Goal: Task Accomplishment & Management: Manage account settings

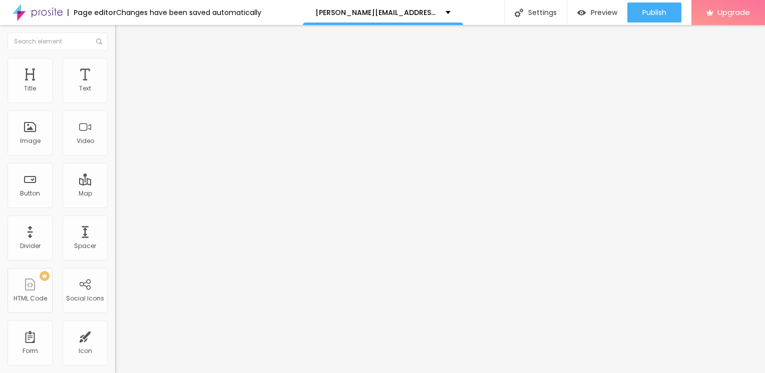
click at [115, 85] on div "Add image" at bounding box center [172, 81] width 115 height 7
click at [115, 86] on span "Add image" at bounding box center [135, 82] width 41 height 9
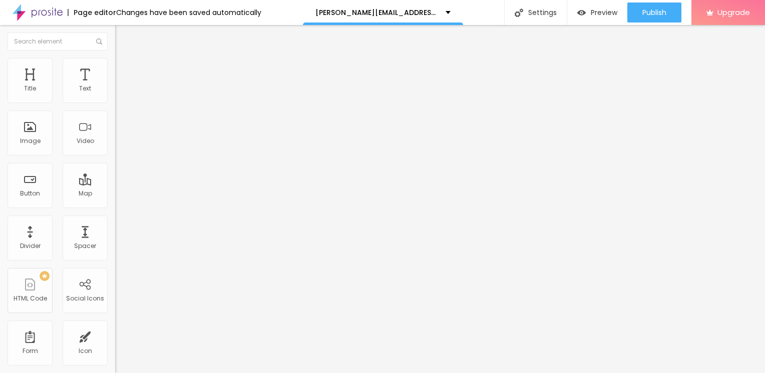
click at [210, 373] on div at bounding box center [382, 379] width 765 height 0
click at [115, 64] on img at bounding box center [119, 62] width 9 height 9
click at [115, 68] on img at bounding box center [119, 72] width 9 height 9
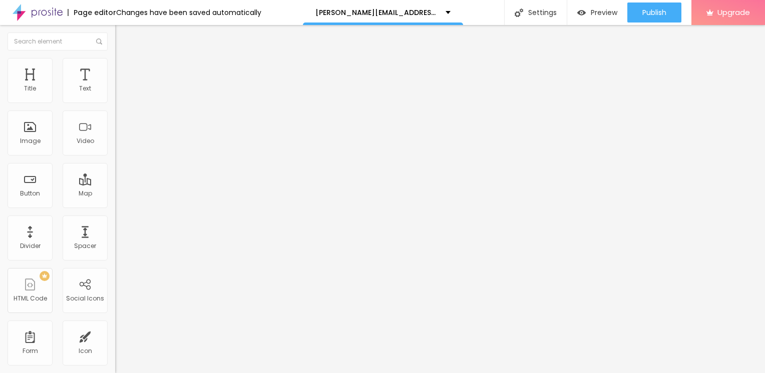
click at [115, 59] on img at bounding box center [119, 62] width 9 height 9
type input "80"
type input "70"
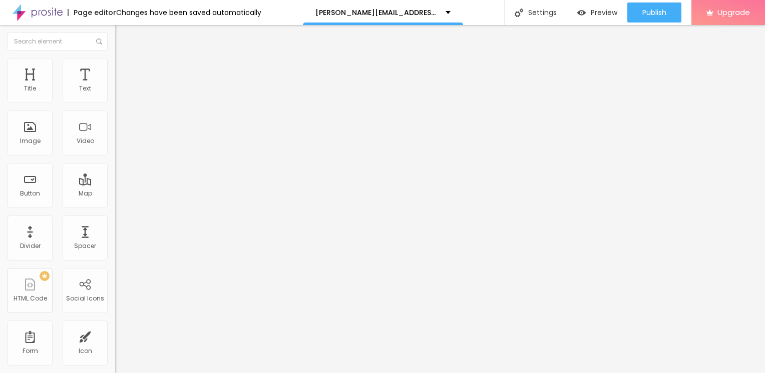
type input "40"
type input "35"
type input "30"
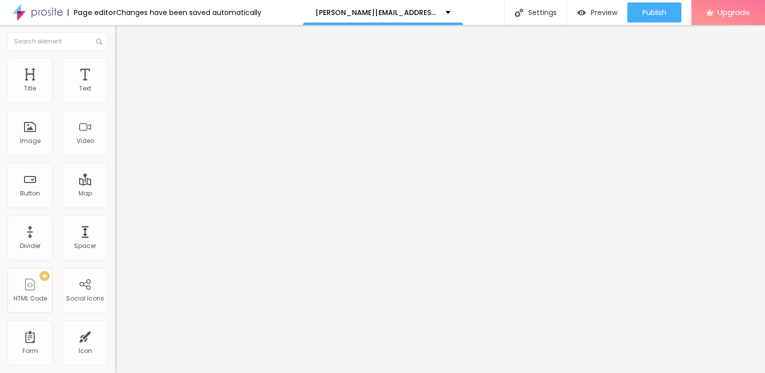
type input "30"
type input "25"
type input "20"
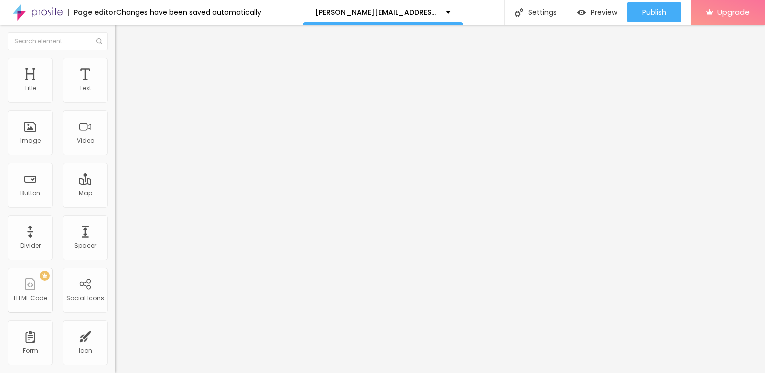
type input "15"
type input "10"
drag, startPoint x: 103, startPoint y: 106, endPoint x: 11, endPoint y: 112, distance: 91.8
type input "10"
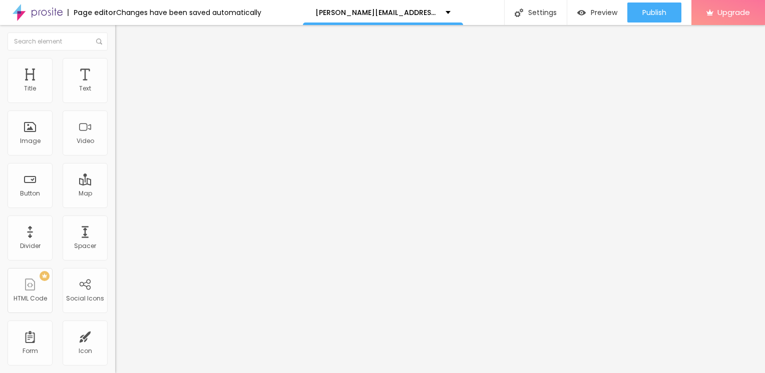
click at [115, 103] on input "range" at bounding box center [147, 99] width 65 height 8
click at [124, 59] on span "Content" at bounding box center [136, 55] width 25 height 9
click at [115, 68] on img at bounding box center [119, 72] width 9 height 9
click at [124, 59] on span "Content" at bounding box center [136, 55] width 25 height 9
click at [123, 35] on img "button" at bounding box center [127, 37] width 8 height 8
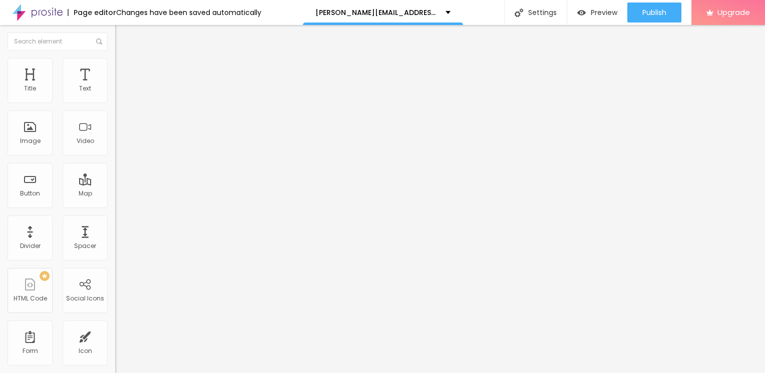
click at [123, 38] on img "button" at bounding box center [127, 37] width 8 height 8
click at [115, 94] on input "Click me" at bounding box center [175, 89] width 120 height 10
drag, startPoint x: 55, startPoint y: 116, endPoint x: -2, endPoint y: 121, distance: 57.3
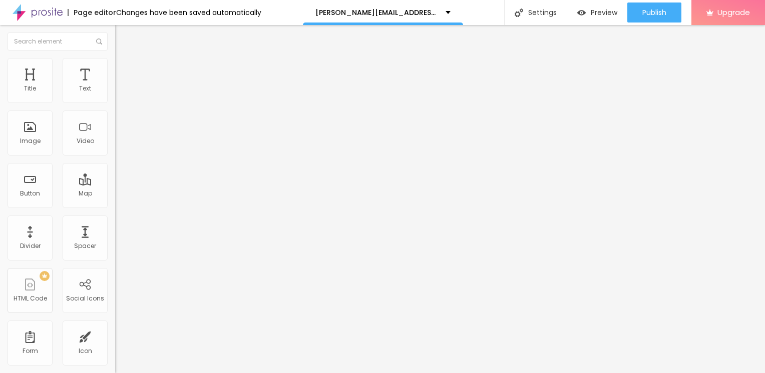
click at [0, 121] on html "Page editor Changes have been saved automatically donna@stmaryassumption.org Se…" at bounding box center [382, 186] width 765 height 373
paste input "→ VIEW DOCUMENT HERE"
type input "→ VIEW DOCUMENT HERE"
click at [115, 206] on input "https://" at bounding box center [175, 201] width 120 height 10
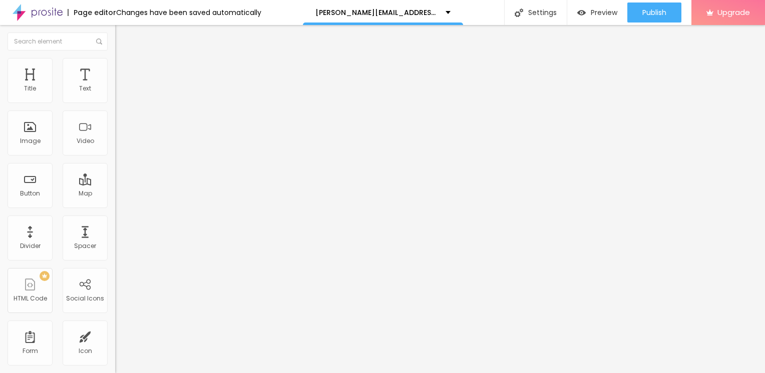
click at [115, 206] on input "https://" at bounding box center [175, 201] width 120 height 10
paste input "https://inv.herblertcostal.com/"
type input "https://"
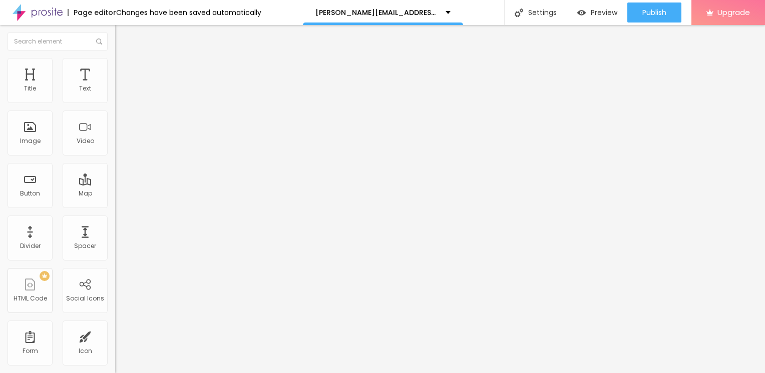
drag, startPoint x: 45, startPoint y: 207, endPoint x: 0, endPoint y: 215, distance: 45.7
click at [0, 215] on html "Page editor Changes have been saved automatically donna@stmaryassumption.org Se…" at bounding box center [382, 186] width 765 height 373
paste input "https://inv.herblertcostal.com/"
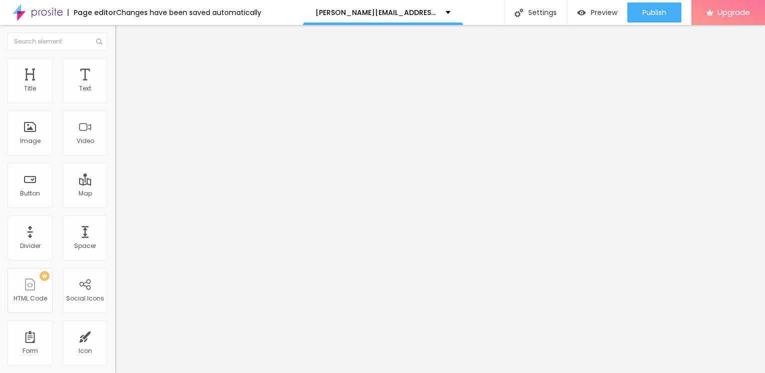
type input "https://inv.herblertcostal.com/"
click at [123, 37] on img "button" at bounding box center [127, 37] width 8 height 8
click at [424, 20] on div "[PERSON_NAME][EMAIL_ADDRESS][DOMAIN_NAME]" at bounding box center [383, 12] width 160 height 25
click at [123, 33] on img "button" at bounding box center [127, 37] width 8 height 8
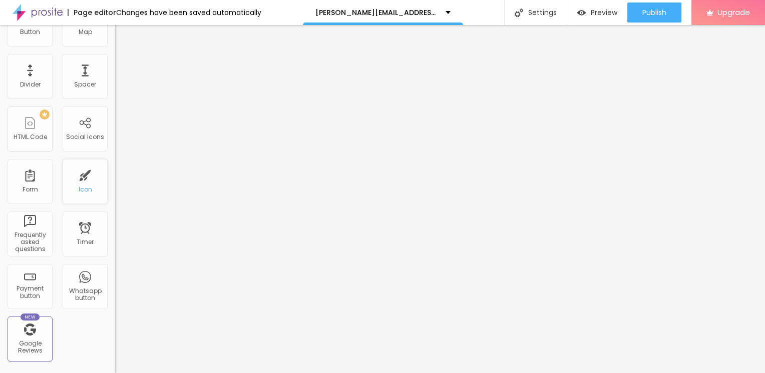
scroll to position [162, 0]
click at [35, 333] on div "New Google Reviews" at bounding box center [30, 338] width 45 height 45
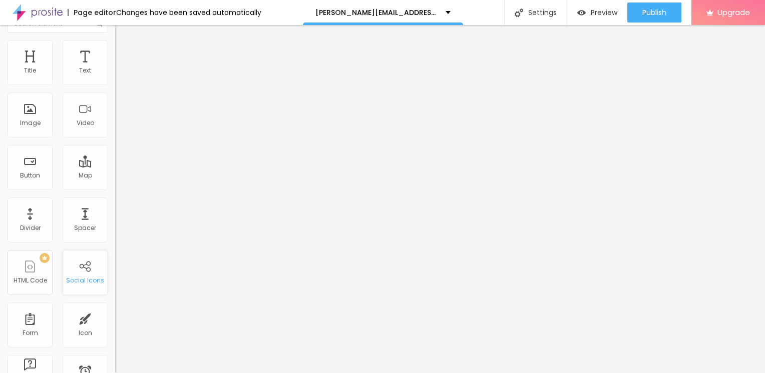
scroll to position [0, 0]
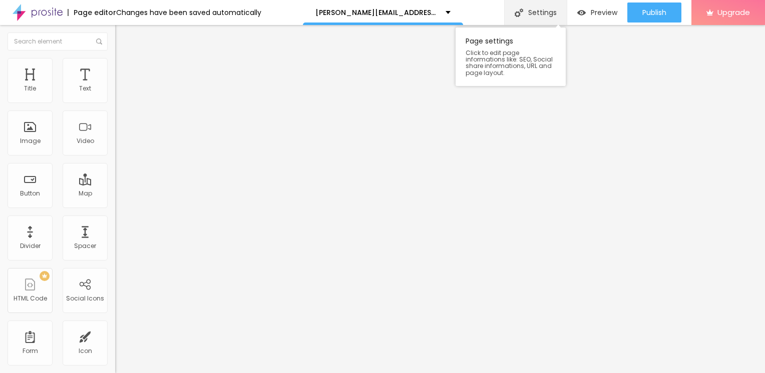
click at [536, 8] on div "Settings" at bounding box center [535, 12] width 63 height 25
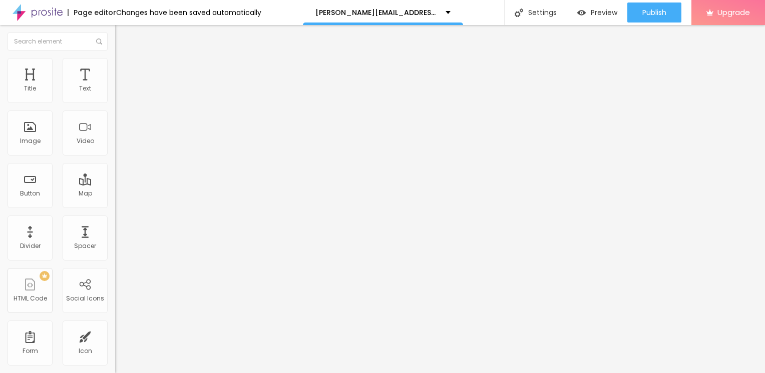
drag, startPoint x: 416, startPoint y: 147, endPoint x: 293, endPoint y: 145, distance: 123.1
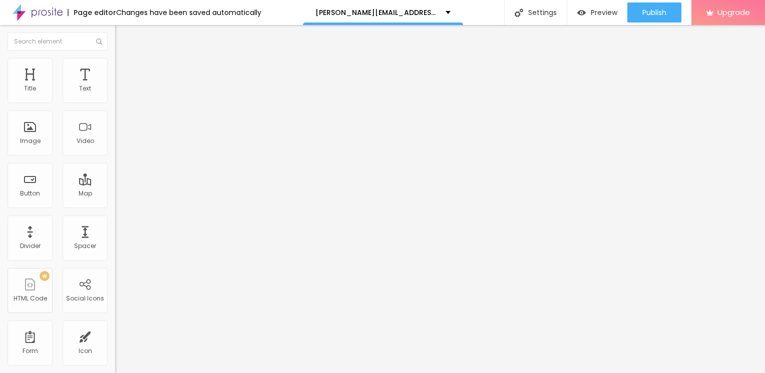
type input "/agreement"
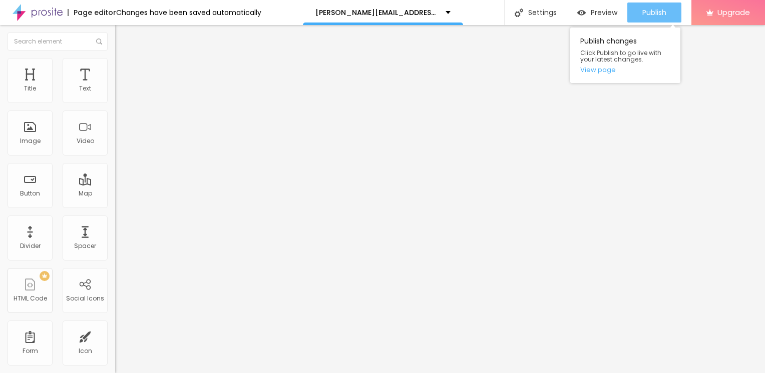
click at [645, 11] on span "Publish" at bounding box center [654, 13] width 24 height 8
click at [647, 9] on span "Publish" at bounding box center [654, 13] width 24 height 8
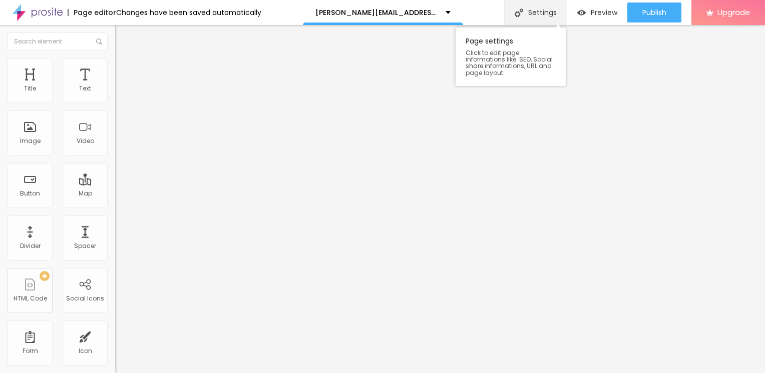
click at [529, 15] on div "Settings" at bounding box center [535, 12] width 63 height 25
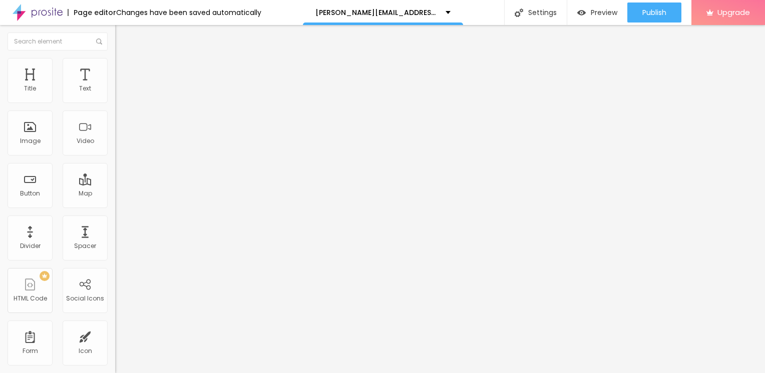
type input "/agreement"
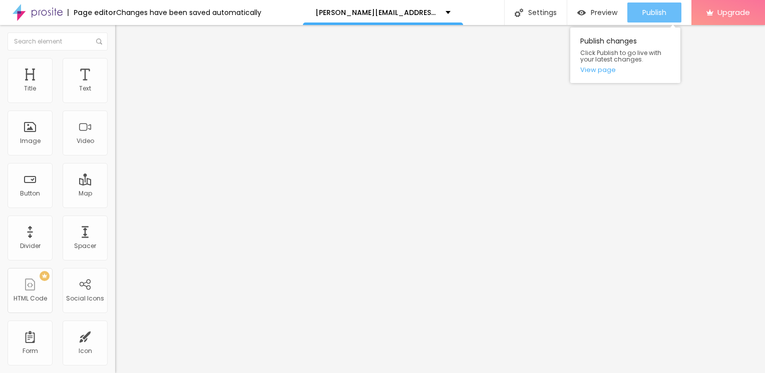
click at [651, 14] on span "Publish" at bounding box center [654, 13] width 24 height 8
click at [605, 71] on link "View page" at bounding box center [625, 70] width 90 height 7
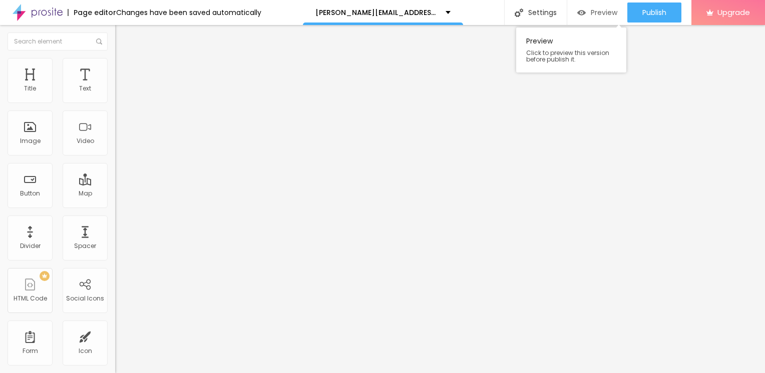
click at [603, 17] on span "Preview" at bounding box center [603, 13] width 27 height 8
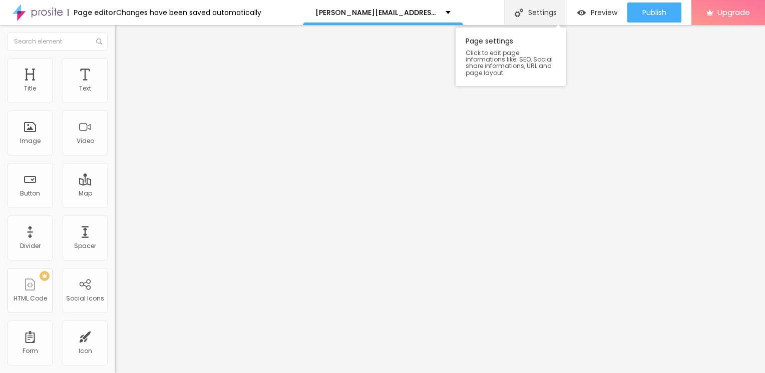
click at [538, 13] on div "Settings" at bounding box center [535, 12] width 63 height 25
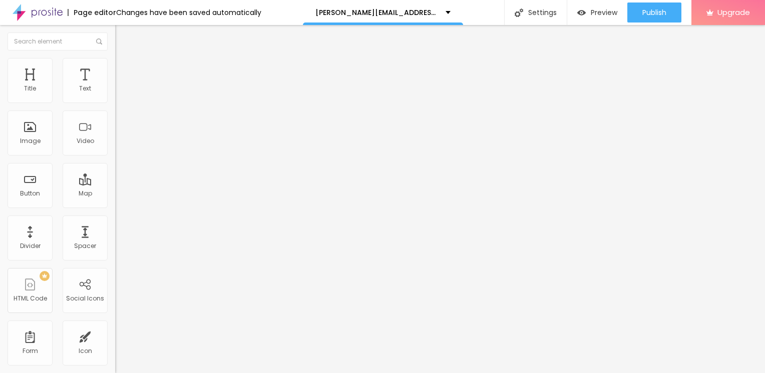
type input "/agreement"
click at [692, 15] on img at bounding box center [695, 11] width 7 height 7
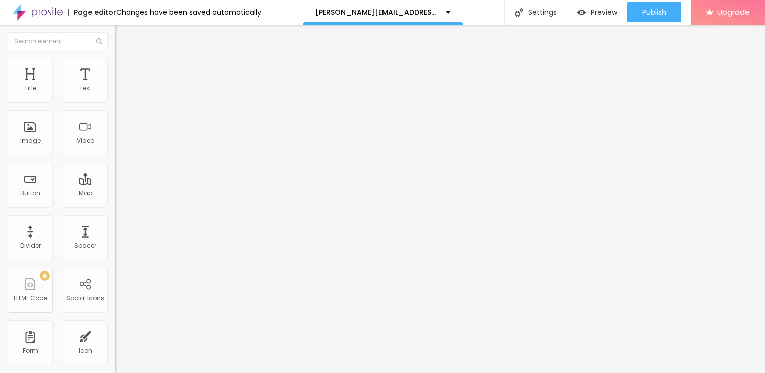
drag, startPoint x: 481, startPoint y: 136, endPoint x: 294, endPoint y: 139, distance: 187.2
copy span "[URL][DOMAIN_NAME]"
paste input "[URL][DOMAIN_NAME]"
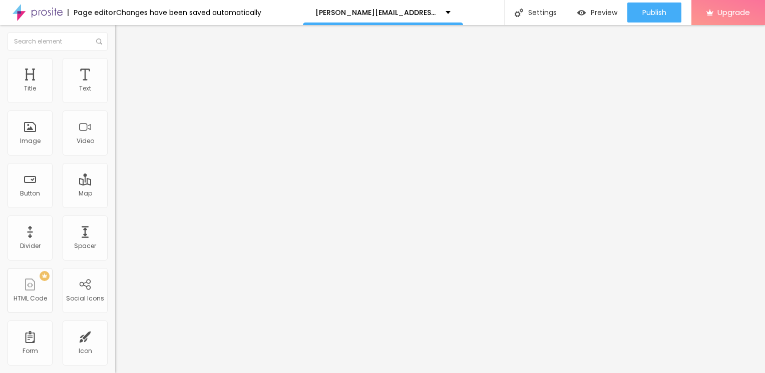
drag, startPoint x: 378, startPoint y: 199, endPoint x: 317, endPoint y: 199, distance: 61.6
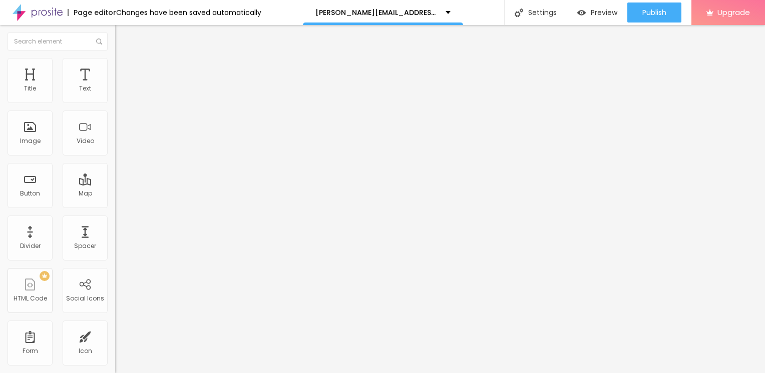
type input "https://supercool.alboompro.com/agreement"
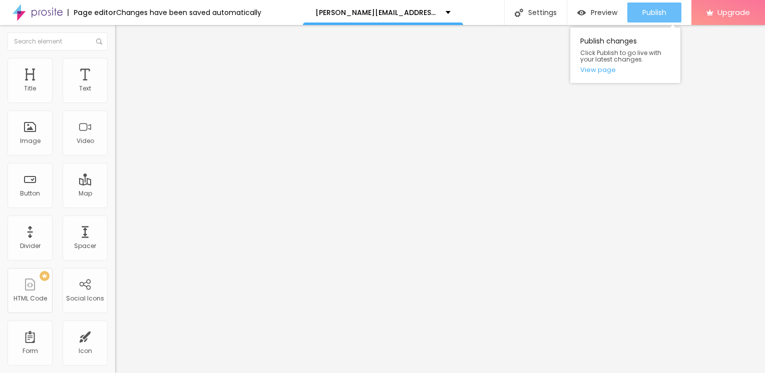
click at [638, 15] on button "Publish" at bounding box center [654, 13] width 54 height 20
